Goal: Information Seeking & Learning: Understand process/instructions

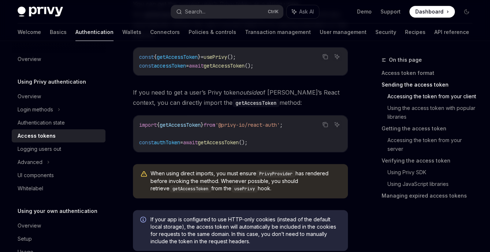
scroll to position [444, 0]
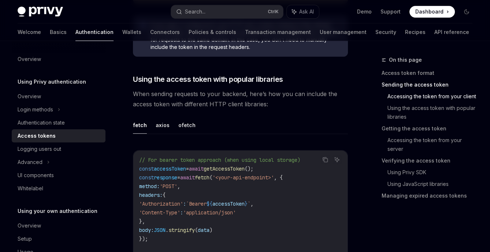
scroll to position [639, 0]
click at [166, 129] on button "axios" at bounding box center [163, 124] width 14 height 17
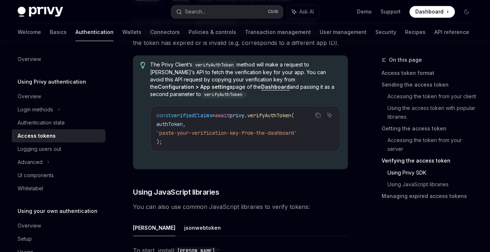
scroll to position [1533, 0]
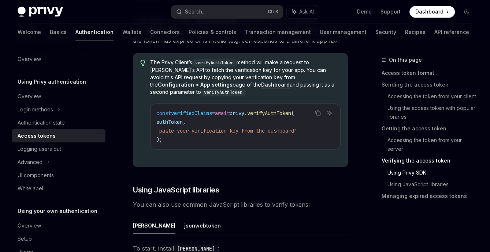
type textarea "*"
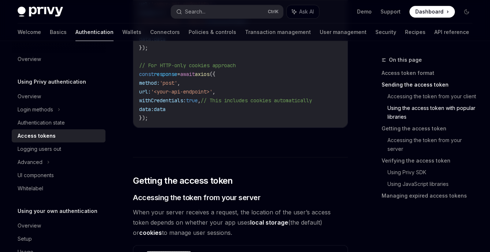
scroll to position [639, 0]
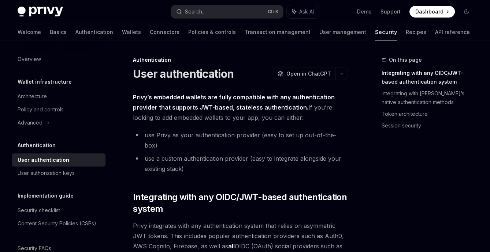
click at [50, 86] on h5 "Authentication" at bounding box center [45, 82] width 54 height 9
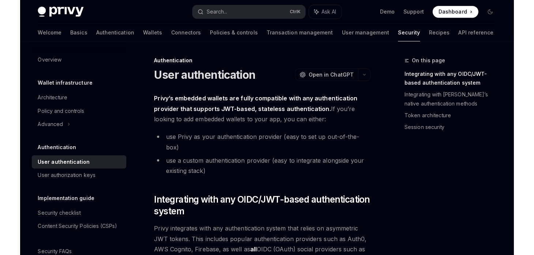
scroll to position [26, 0]
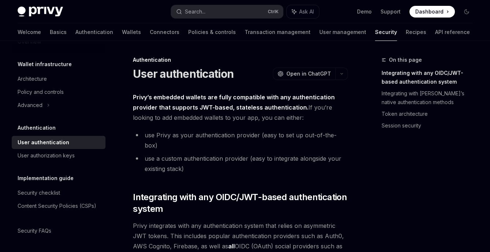
type textarea "*"
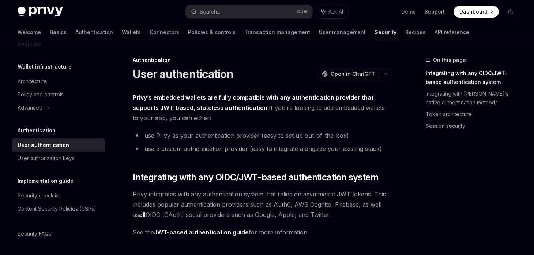
scroll to position [24, 0]
